Goal: Task Accomplishment & Management: Use online tool/utility

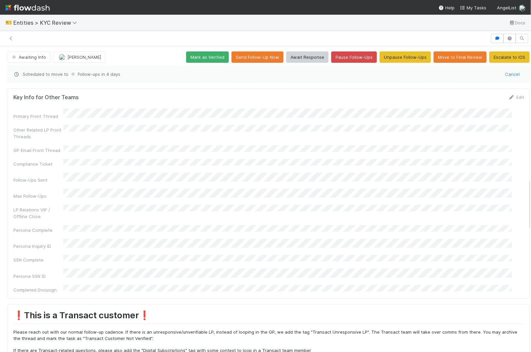
scroll to position [188, 0]
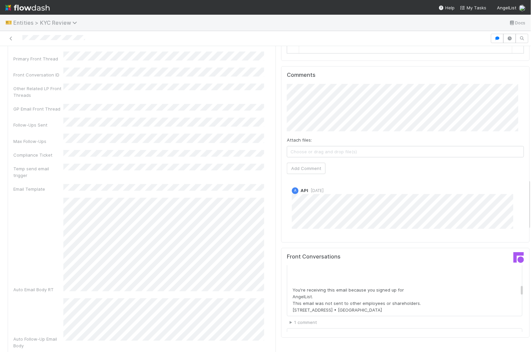
click at [45, 25] on span "Entities > KYC Review" at bounding box center [46, 22] width 67 height 7
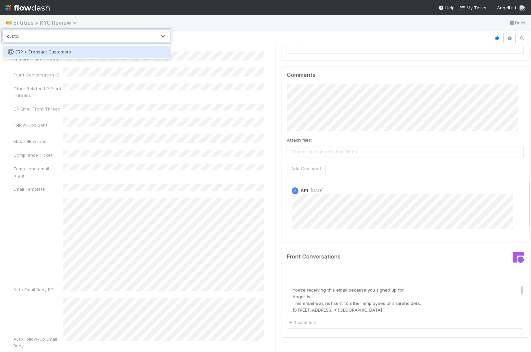
type input "customer"
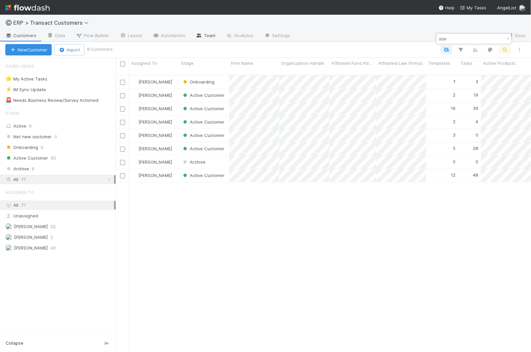
scroll to position [276, 409]
click at [469, 36] on input "star" at bounding box center [471, 39] width 67 height 8
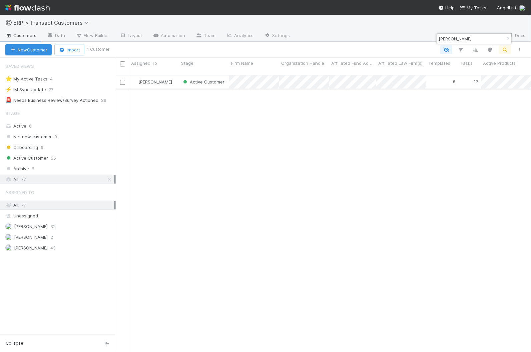
type input "[PERSON_NAME]"
click at [177, 75] on div "[PERSON_NAME]" at bounding box center [154, 81] width 50 height 13
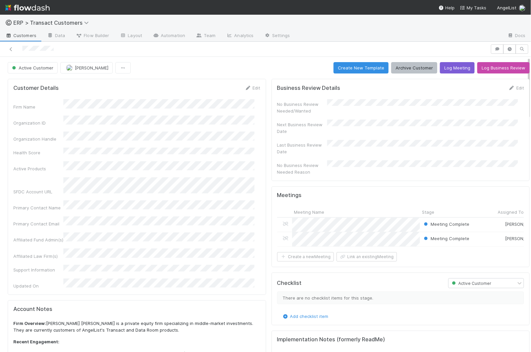
scroll to position [129, 492]
click at [369, 66] on button "Create New Template" at bounding box center [361, 67] width 55 height 11
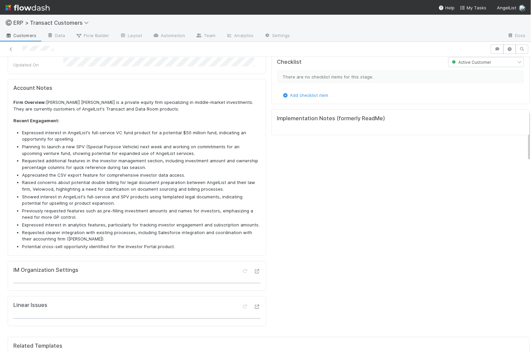
scroll to position [353, 0]
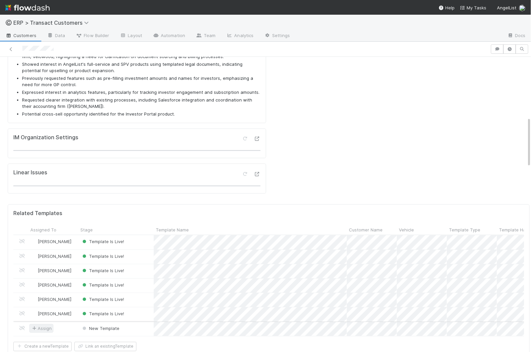
click at [48, 325] on span "Assign" at bounding box center [41, 328] width 21 height 7
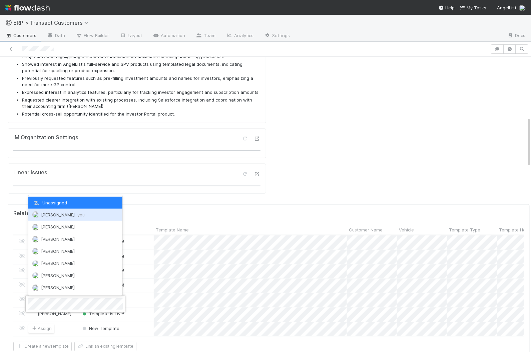
click at [63, 216] on span "[PERSON_NAME] you" at bounding box center [63, 214] width 44 height 5
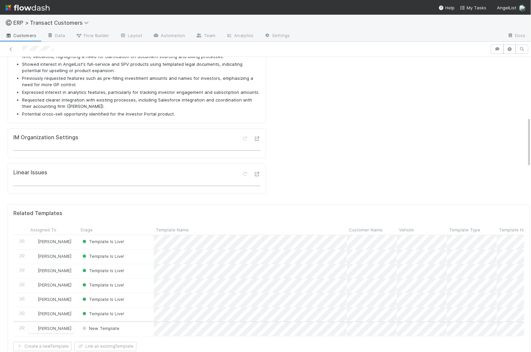
click at [144, 322] on div "New Template" at bounding box center [115, 329] width 75 height 14
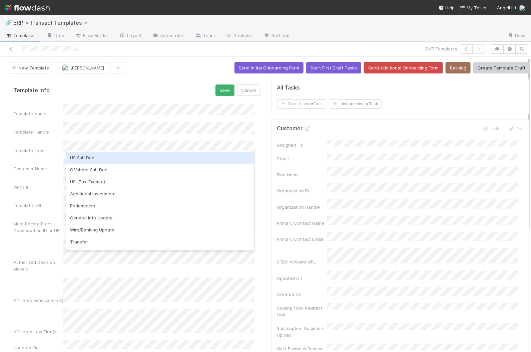
drag, startPoint x: 97, startPoint y: 163, endPoint x: 96, endPoint y: 158, distance: 5.7
click at [96, 158] on div "US Sub Doc Offshore Sub Doc US (Tax-Exempt) Additional Investment Redemption Ge…" at bounding box center [160, 200] width 189 height 100
click at [96, 158] on div "US Sub Doc" at bounding box center [160, 158] width 189 height 12
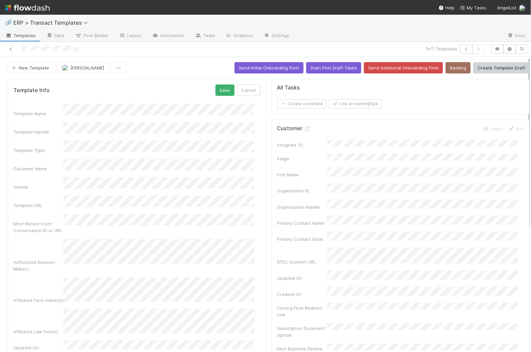
click at [49, 122] on div "Template Handle" at bounding box center [136, 128] width 247 height 13
click at [219, 89] on button "Save" at bounding box center [225, 89] width 19 height 11
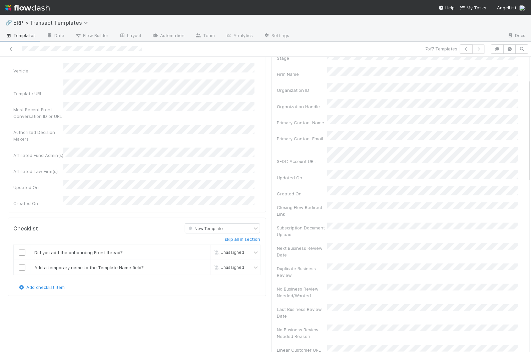
scroll to position [138, 0]
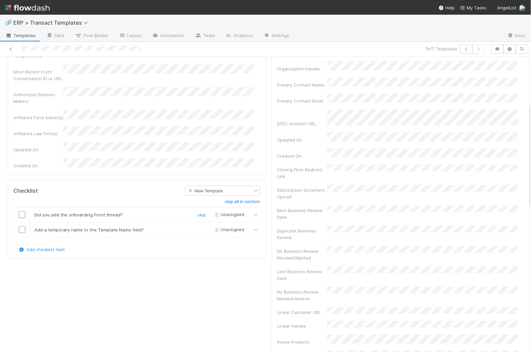
click at [22, 211] on input "checkbox" at bounding box center [22, 214] width 7 height 7
click at [21, 226] on input "checkbox" at bounding box center [22, 229] width 7 height 7
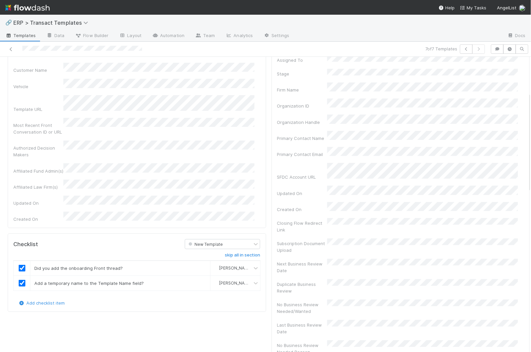
scroll to position [0, 0]
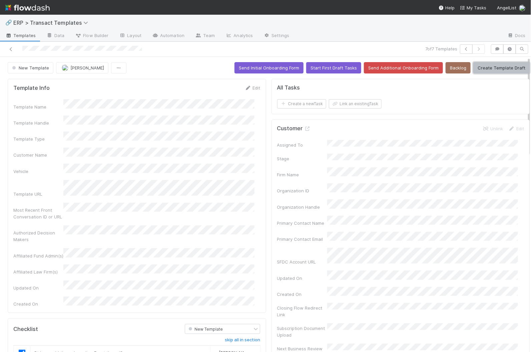
click at [483, 68] on button "Create Template Draft" at bounding box center [502, 67] width 56 height 11
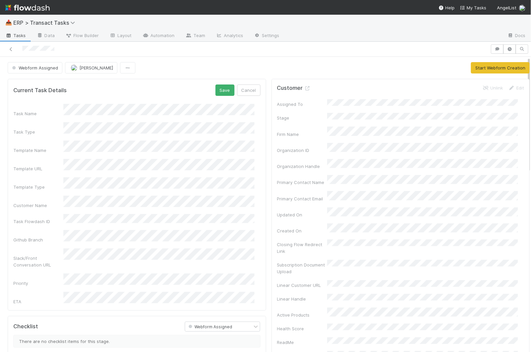
click at [74, 254] on div "Task Name Task Type Template Name Template URL Template Type Customer Name Task…" at bounding box center [136, 204] width 247 height 201
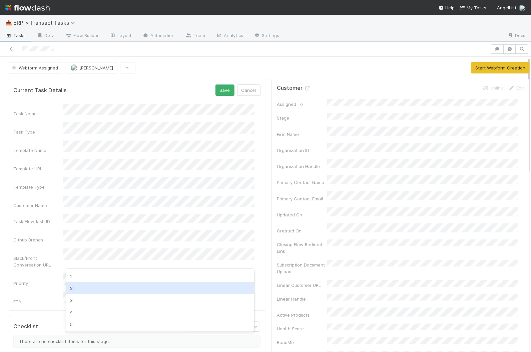
click at [127, 286] on div "2" at bounding box center [160, 288] width 189 height 12
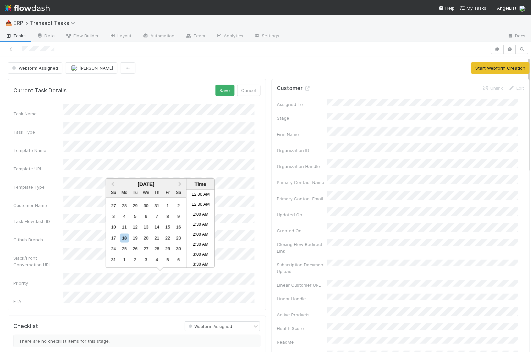
scroll to position [196, 0]
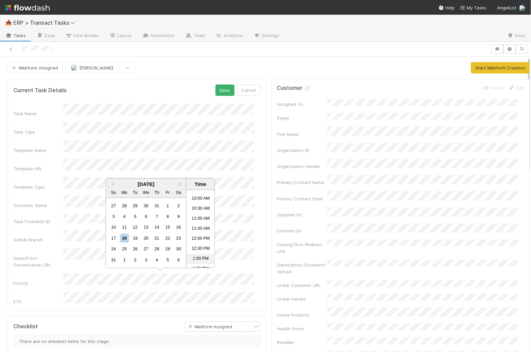
click at [198, 256] on li "1:00 PM" at bounding box center [201, 259] width 28 height 10
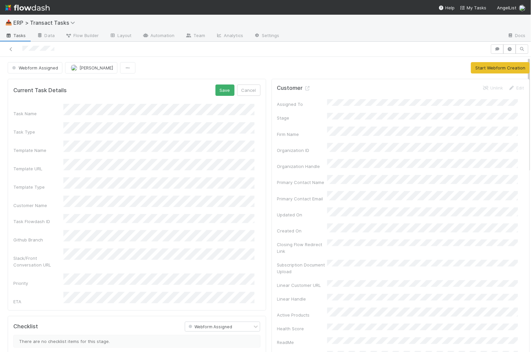
click at [22, 230] on div "Github Branch" at bounding box center [136, 236] width 247 height 13
click at [221, 89] on button "Save" at bounding box center [225, 89] width 19 height 11
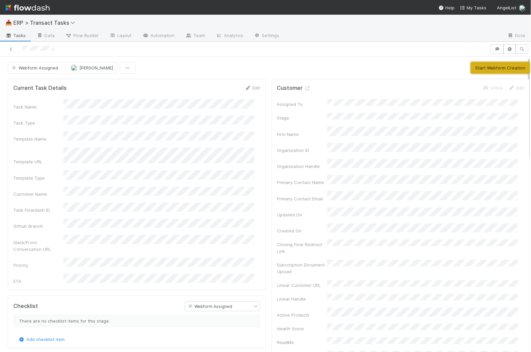
click at [493, 70] on button "Start Webform Creation" at bounding box center [500, 67] width 59 height 11
